Goal: Understand process/instructions

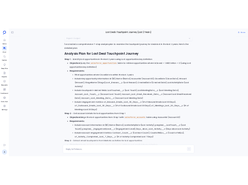
scroll to position [-2769, 0]
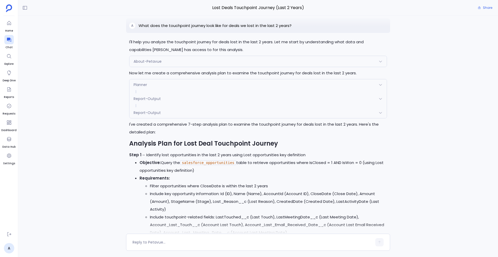
click at [251, 9] on span "Lost Deals Touchpoint Journey (Last 2 Years)" at bounding box center [258, 7] width 264 height 7
copy div "Lost Deals Touchpoint Journey (Last 2 Years) Share"
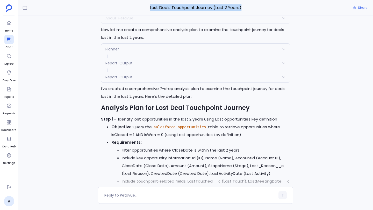
scroll to position [-3197, 0]
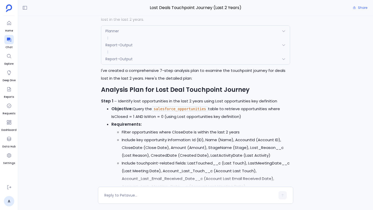
click at [161, 94] on h2 "Analysis Plan for Lost Deal Touchpoint Journey" at bounding box center [195, 90] width 189 height 9
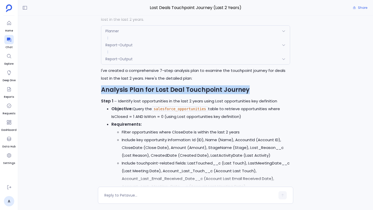
click at [161, 94] on h2 "Analysis Plan for Lost Deal Touchpoint Journey" at bounding box center [195, 90] width 189 height 9
copy div "Analysis Plan for Lost Deal Touchpoint Journey"
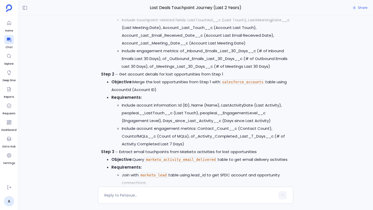
scroll to position [-3046, 0]
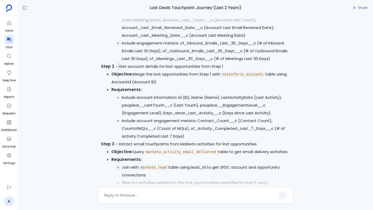
drag, startPoint x: 115, startPoint y: 102, endPoint x: 118, endPoint y: 101, distance: 3.6
click at [118, 70] on p "Step 2 → Get account details for lost opportunities from Step 1" at bounding box center [195, 67] width 189 height 8
copy p "→"
